Goal: Information Seeking & Learning: Learn about a topic

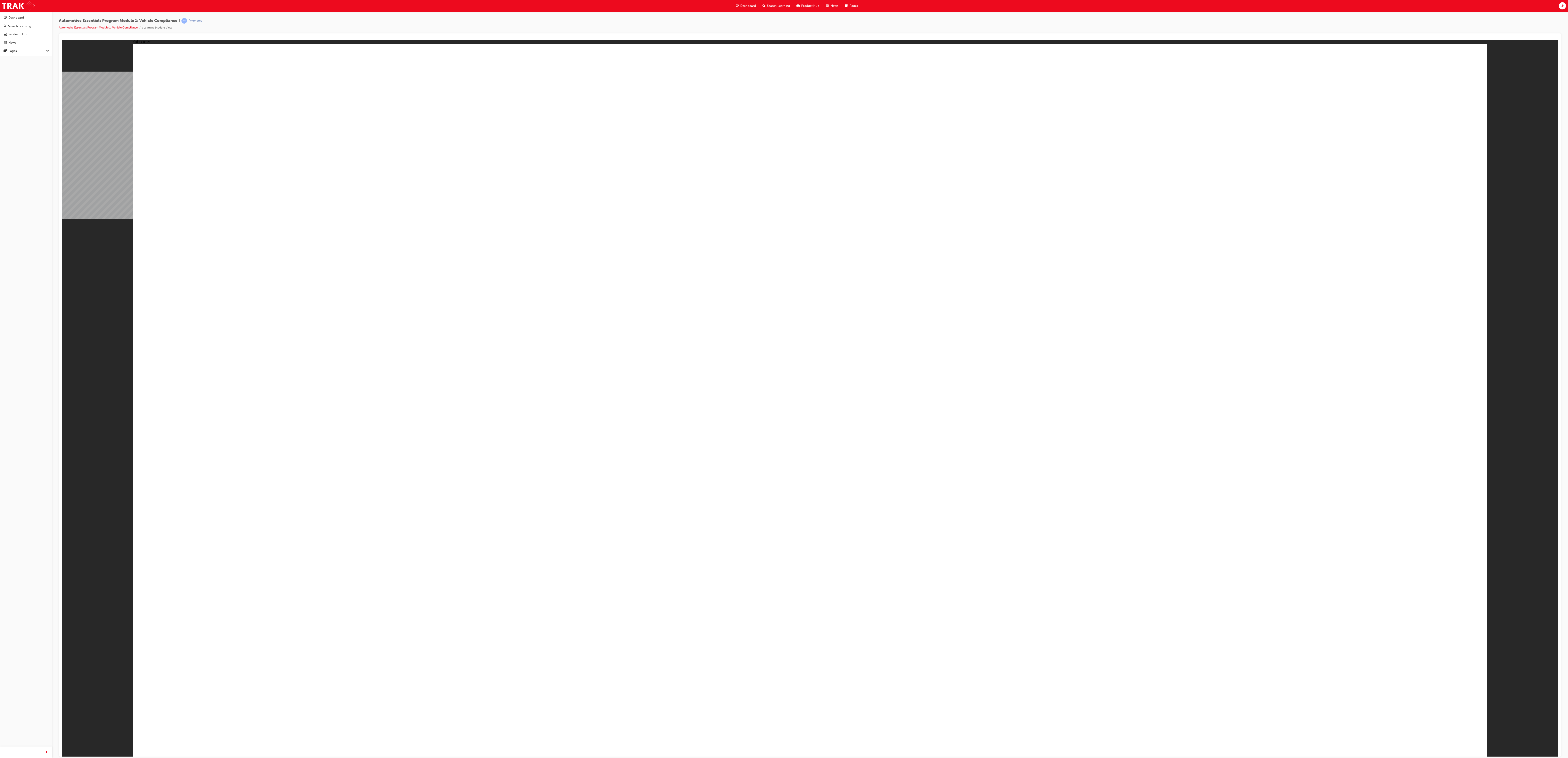
drag, startPoint x: 877, startPoint y: 121, endPoint x: 881, endPoint y: 130, distance: 9.8
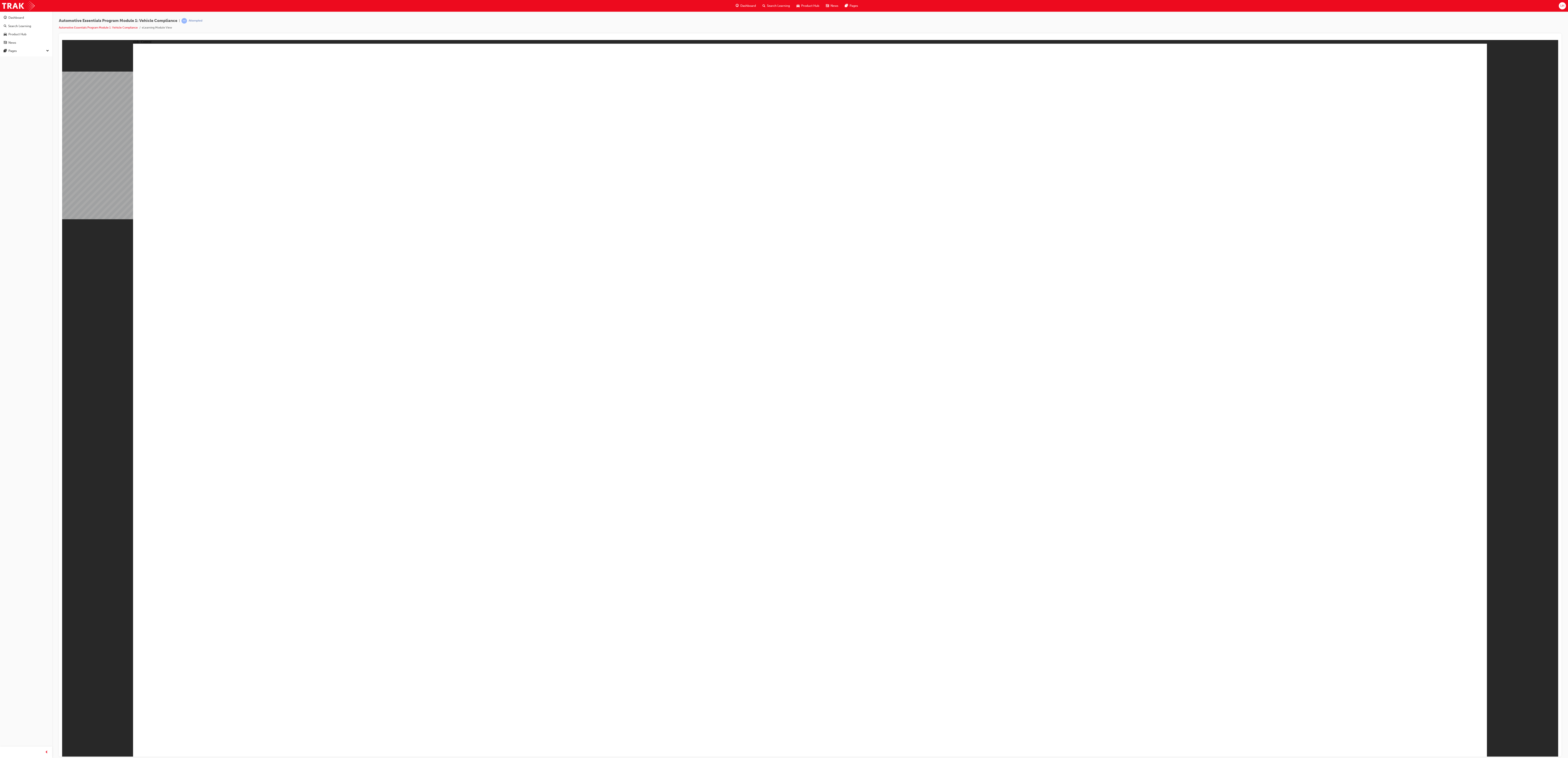
drag, startPoint x: 903, startPoint y: 335, endPoint x: 897, endPoint y: 339, distance: 7.2
drag, startPoint x: 779, startPoint y: 384, endPoint x: 293, endPoint y: 474, distance: 494.3
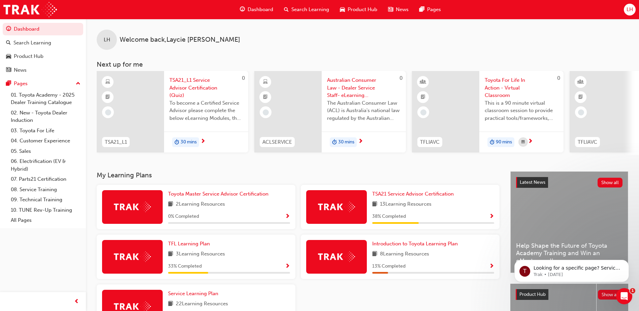
drag, startPoint x: 42, startPoint y: 3, endPoint x: 140, endPoint y: 14, distance: 98.7
click at [140, 14] on div "Dashboard Search Learning Product Hub News Pages LH" at bounding box center [319, 9] width 639 height 19
click at [258, 12] on span "Dashboard" at bounding box center [261, 10] width 26 height 8
click at [261, 8] on span "Dashboard" at bounding box center [261, 10] width 26 height 8
click at [253, 13] on span "Dashboard" at bounding box center [261, 10] width 26 height 8
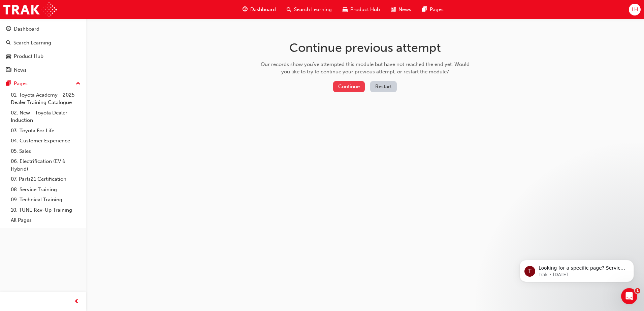
click at [346, 87] on button "Continue" at bounding box center [349, 86] width 32 height 11
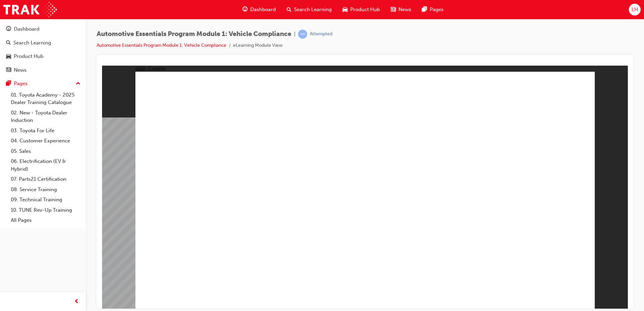
drag, startPoint x: 301, startPoint y: 259, endPoint x: 313, endPoint y: 259, distance: 11.8
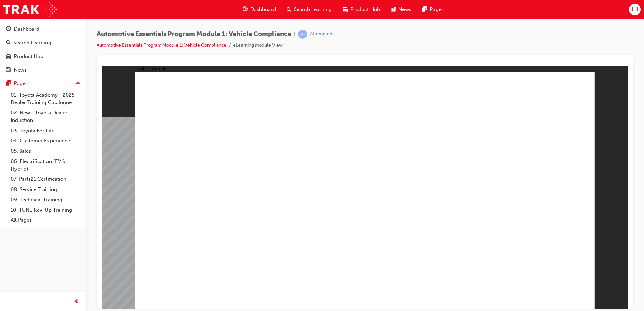
drag, startPoint x: 216, startPoint y: 287, endPoint x: 212, endPoint y: 284, distance: 4.1
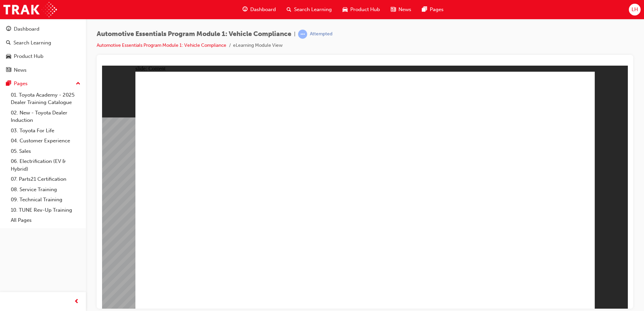
drag, startPoint x: 368, startPoint y: 126, endPoint x: 484, endPoint y: 203, distance: 139.7
